Goal: Contribute content: Contribute content

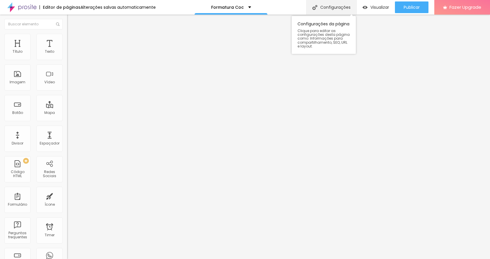
click at [344, 8] on div "Configurações" at bounding box center [331, 7] width 50 height 15
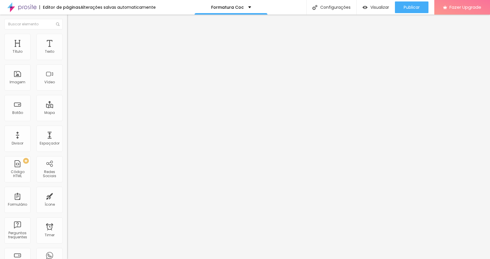
click at [410, 10] on span "Publicar" at bounding box center [412, 7] width 16 height 5
click at [67, 36] on img at bounding box center [69, 36] width 5 height 5
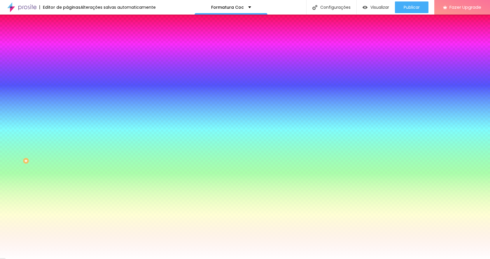
click at [67, 40] on img at bounding box center [69, 42] width 5 height 5
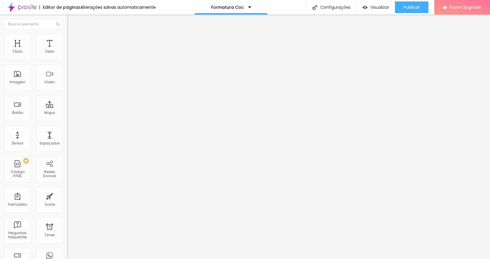
click at [67, 37] on img at bounding box center [69, 36] width 5 height 5
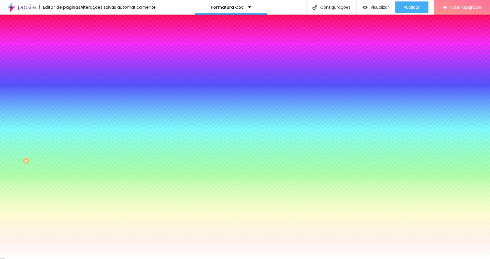
click at [67, 54] on span "Adicionar imagem" at bounding box center [86, 51] width 38 height 5
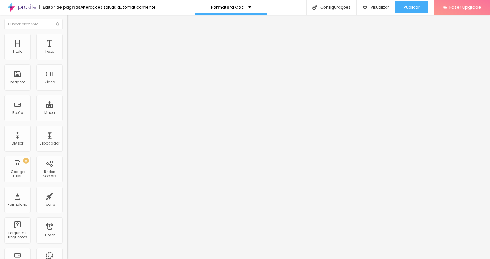
click at [67, 36] on img at bounding box center [69, 36] width 5 height 5
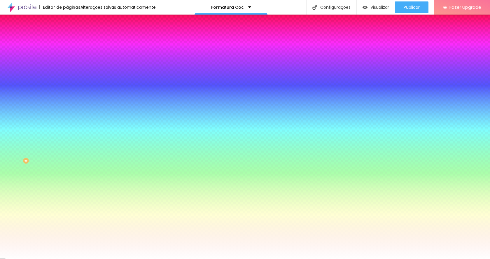
click at [67, 40] on img at bounding box center [69, 42] width 5 height 5
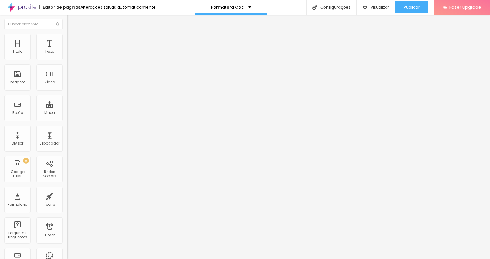
type input "50"
type input "81"
type input "192"
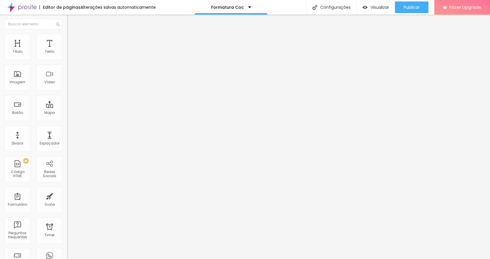
type input "192"
type input "213"
type input "234"
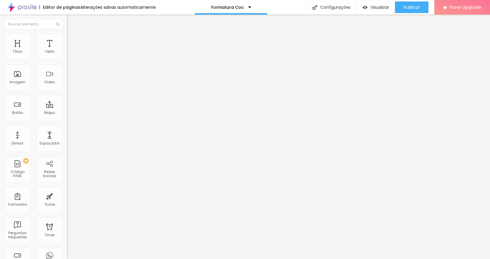
type input "260"
type input "266"
type input "260"
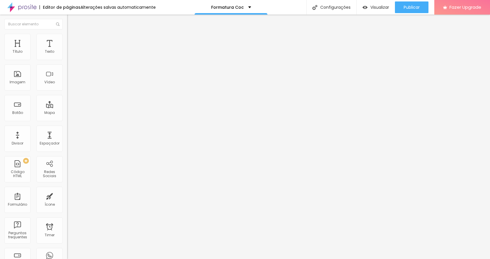
type input "260"
type input "245"
type input "239"
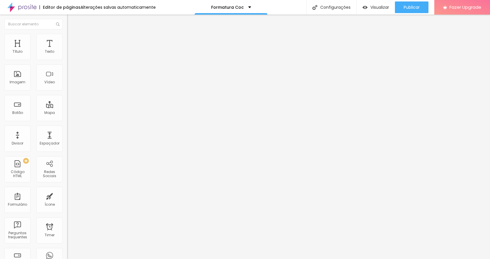
type input "229"
type input "218"
type input "213"
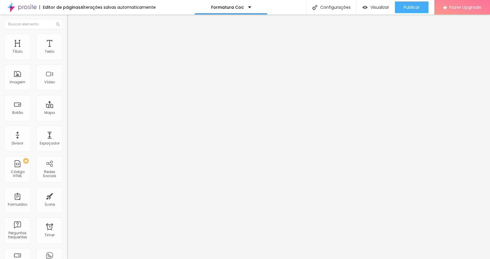
type input "213"
type input "202"
type input "197"
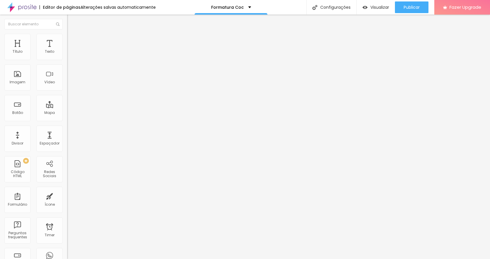
type input "192"
type input "187"
type input "181"
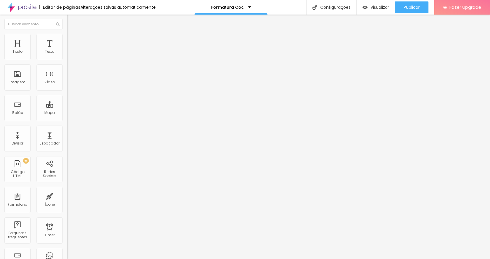
type input "181"
type input "171"
type input "165"
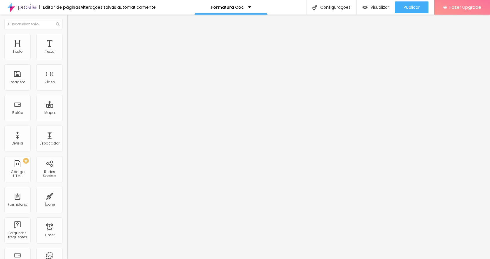
type input "160"
type input "155"
type input "150"
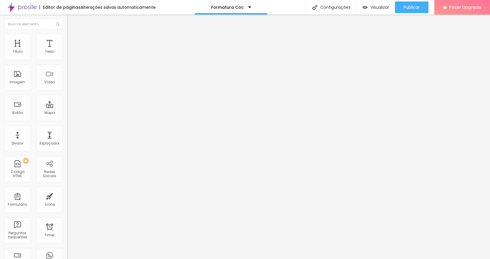
type input "150"
type input "144"
type input "139"
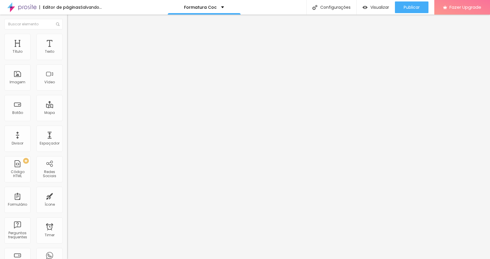
type input "129"
type input "123"
type input "118"
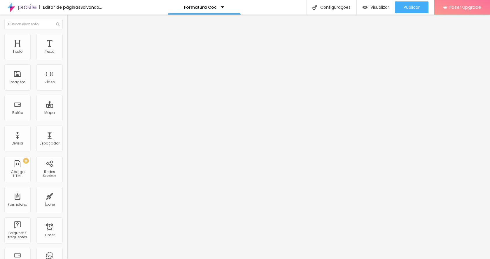
type input "118"
type input "113"
type input "108"
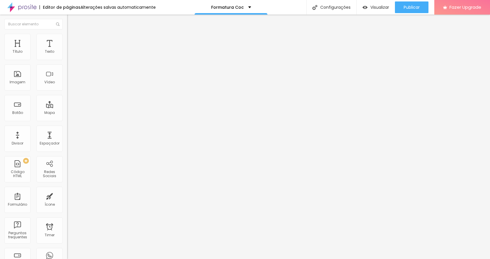
type input "102"
type input "97"
type input "92"
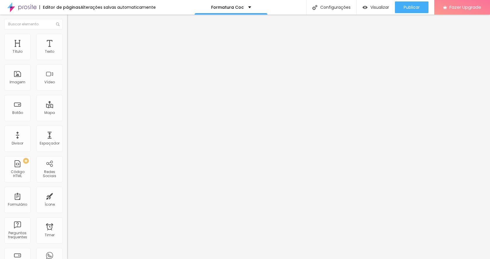
type input "92"
type input "86"
type input "81"
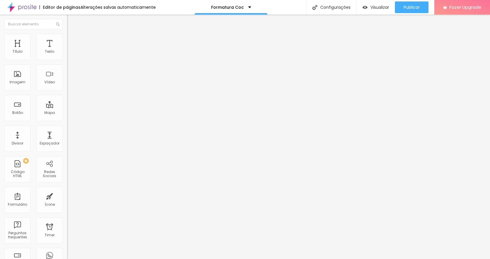
drag, startPoint x: 14, startPoint y: 67, endPoint x: 17, endPoint y: 67, distance: 3.2
type input "81"
click at [67, 196] on input "range" at bounding box center [86, 198] width 38 height 5
click at [67, 56] on button "button" at bounding box center [71, 53] width 8 height 6
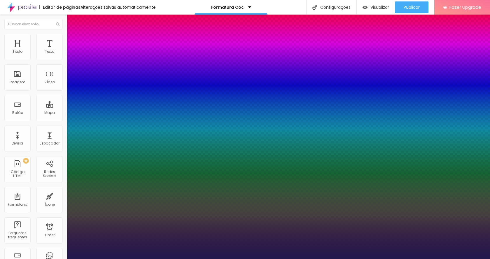
type input "1"
type input "35"
type input "1"
type input "36"
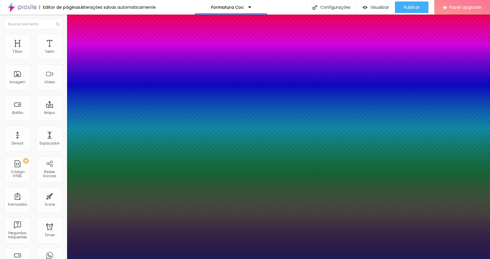
type input "1"
type input "37"
type input "1"
type input "38"
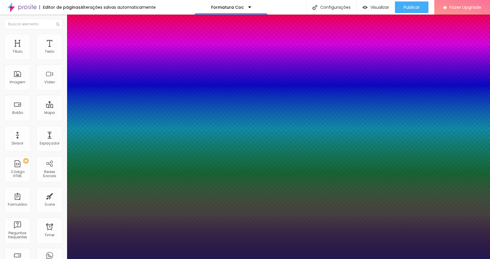
type input "38"
type input "1"
type input "37"
type input "1"
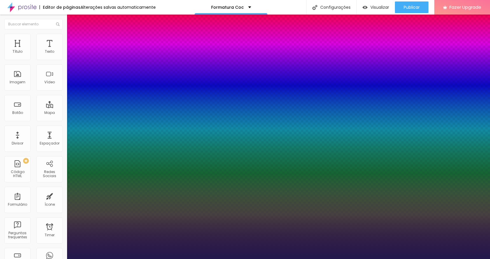
type input "36"
type input "1"
type input "34"
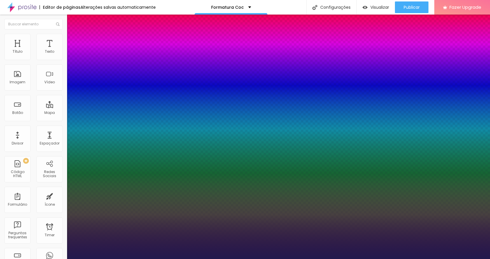
type input "34"
type input "1"
type input "1.4"
type input "1"
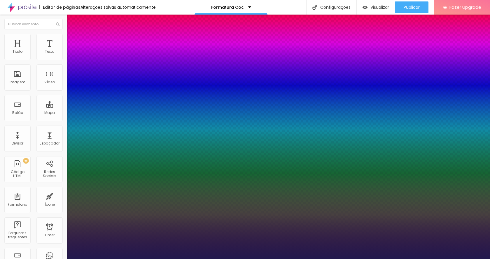
type input "1.3"
type input "1"
type input "1.2"
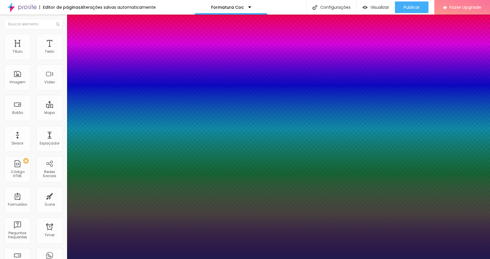
type input "1"
type input "1.1"
type input "1"
type input "1.2"
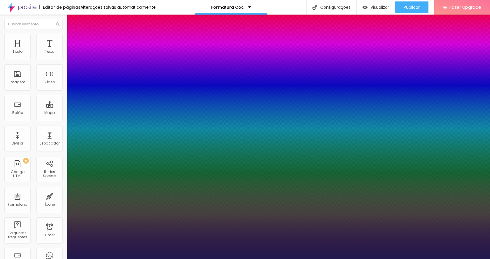
type input "1.2"
type input "1"
type input "1.3"
type input "1"
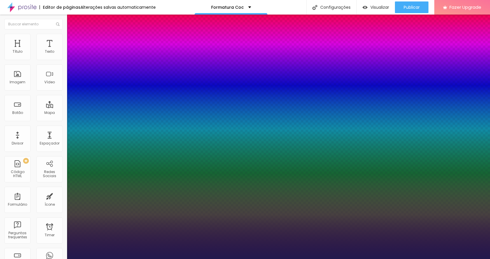
type input "1.4"
type input "1"
type input "1.5"
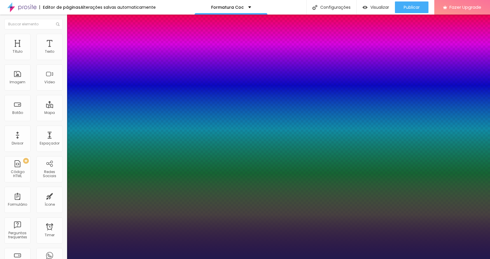
type input "1"
type input "1.6"
type input "1"
type input "1.7"
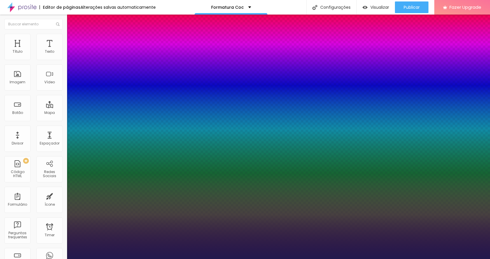
type input "1.7"
type input "1"
type input "1.8"
type input "1"
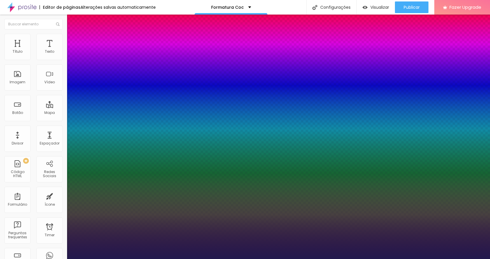
type input "1.9"
type input "1"
type input "2"
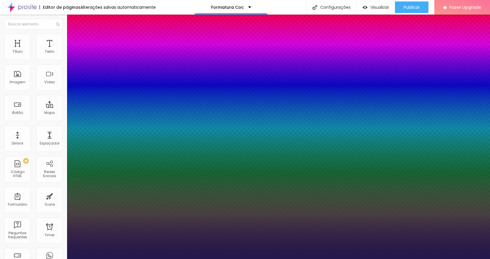
type input "1"
type input "1.9"
type input "1"
type input "1.8"
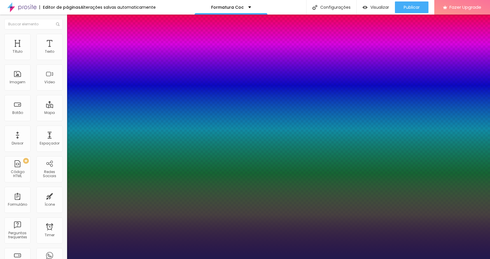
type input "1.8"
type input "1"
type input "1.6"
type input "1"
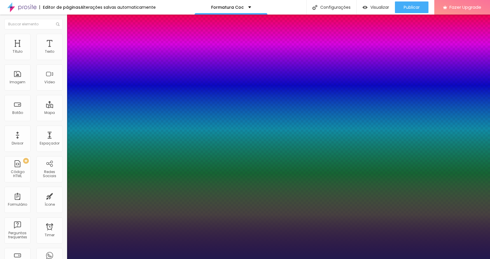
type input "1.5"
type input "1"
type input "1.4"
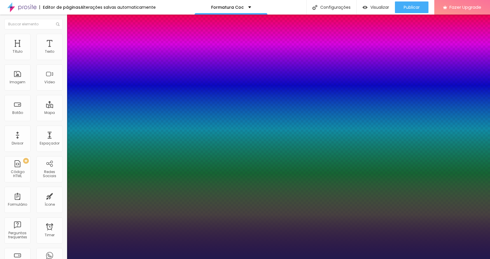
type input "1"
type input "1.3"
type input "1"
type input "1.2"
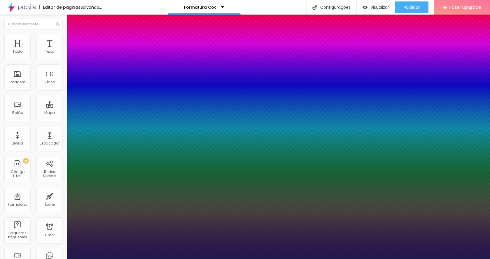
type input "1.2"
type input "1"
type input "1.1"
type input "1"
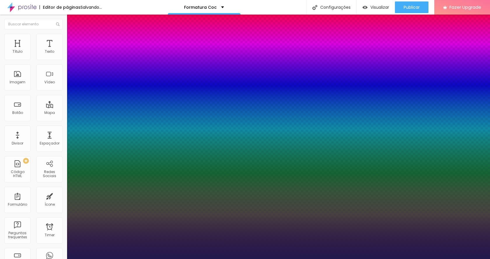
type input "1"
type input "0.9"
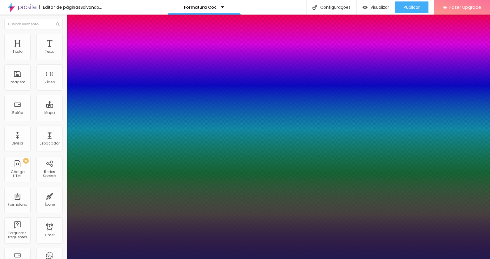
type input "1"
type input "0.8"
type input "1"
type input "0.7"
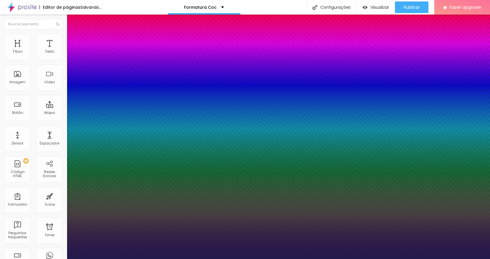
type input "0.7"
type input "1"
type input "0.6"
type input "1"
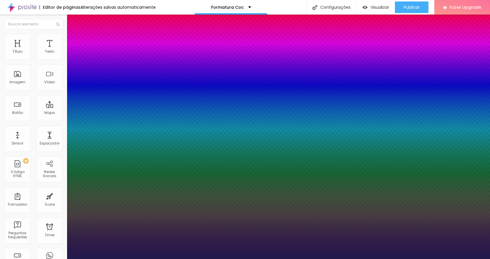
type input "0.5"
type input "1"
type input "0.6"
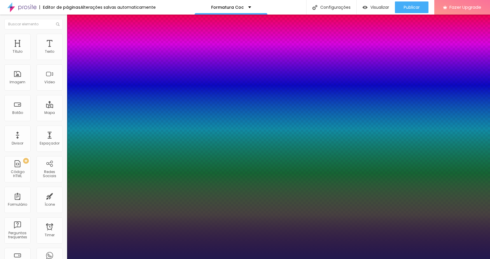
type input "1"
type input "0.7"
type input "1"
type input "0.8"
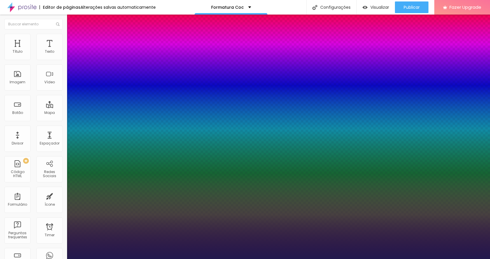
type input "0.8"
type input "1"
type input "0.9"
drag, startPoint x: 99, startPoint y: 142, endPoint x: 87, endPoint y: 134, distance: 14.8
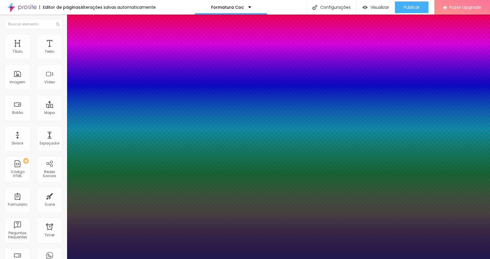
type input "0.9"
type input "1"
click at [220, 259] on div at bounding box center [245, 259] width 490 height 0
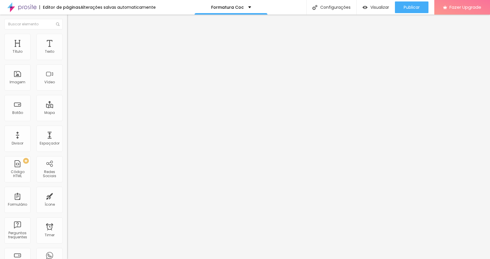
click at [67, 34] on li "Avançado" at bounding box center [100, 37] width 67 height 6
type input "8"
type input "10"
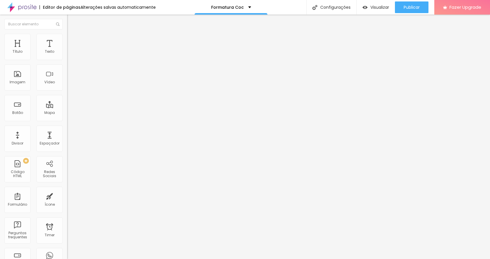
type input "13"
type input "18"
type input "25"
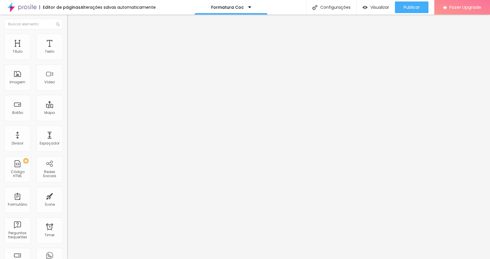
type input "25"
type input "27"
type input "28"
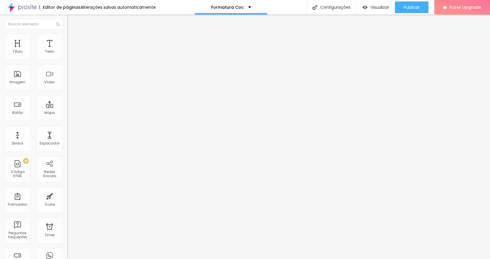
drag, startPoint x: 16, startPoint y: 57, endPoint x: 30, endPoint y: 58, distance: 14.0
click at [67, 107] on input "range" at bounding box center [86, 109] width 38 height 5
drag, startPoint x: 16, startPoint y: 69, endPoint x: 8, endPoint y: 67, distance: 8.6
click at [67, 190] on input "range" at bounding box center [86, 192] width 38 height 5
click at [72, 34] on span "Estilo" at bounding box center [76, 31] width 9 height 5
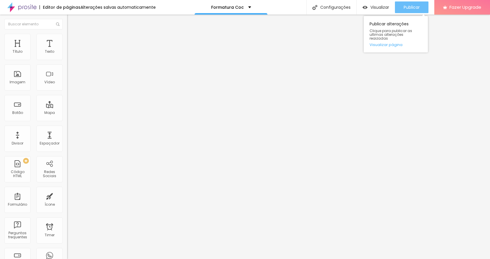
click at [415, 4] on div "Publicar" at bounding box center [412, 7] width 16 height 12
click at [69, 54] on icon "button" at bounding box center [70, 52] width 3 height 3
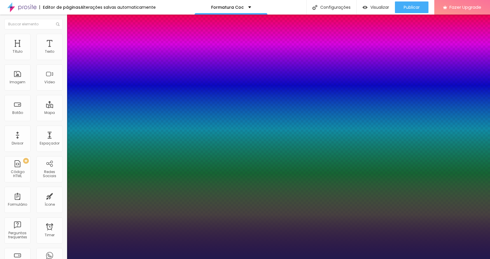
click at [374, 259] on div at bounding box center [245, 259] width 490 height 0
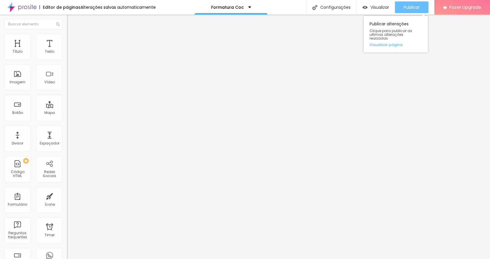
click at [419, 8] on span "Publicar" at bounding box center [412, 7] width 16 height 5
click at [411, 10] on span "Publicar" at bounding box center [412, 7] width 16 height 5
click at [413, 9] on span "Publicar" at bounding box center [412, 7] width 16 height 5
click at [67, 37] on img at bounding box center [69, 36] width 5 height 5
click at [67, 36] on ul "Estilo Avançado" at bounding box center [100, 34] width 67 height 12
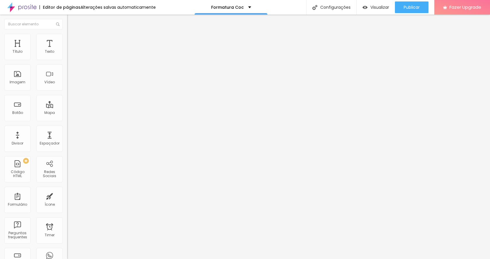
click at [67, 33] on img at bounding box center [69, 30] width 5 height 5
click at [67, 36] on li "Avançado" at bounding box center [100, 37] width 67 height 6
click at [67, 33] on img at bounding box center [69, 30] width 5 height 5
click at [71, 23] on div "Editar Texto" at bounding box center [87, 21] width 33 height 5
click at [67, 50] on span "Adicionar imagem" at bounding box center [86, 47] width 38 height 5
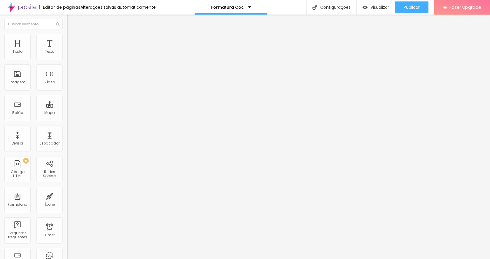
click at [408, 5] on span "Publicar" at bounding box center [412, 7] width 16 height 5
